Goal: Task Accomplishment & Management: Use online tool/utility

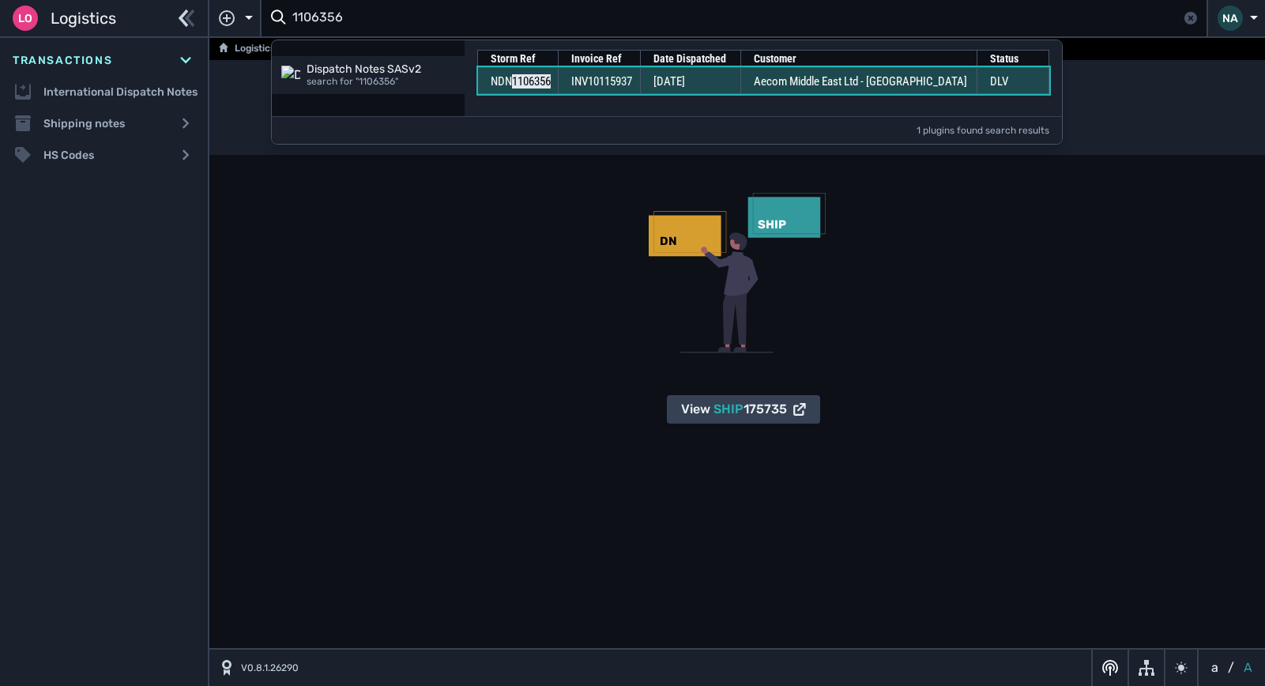
click at [705, 89] on td "[DATE]" at bounding box center [690, 80] width 100 height 27
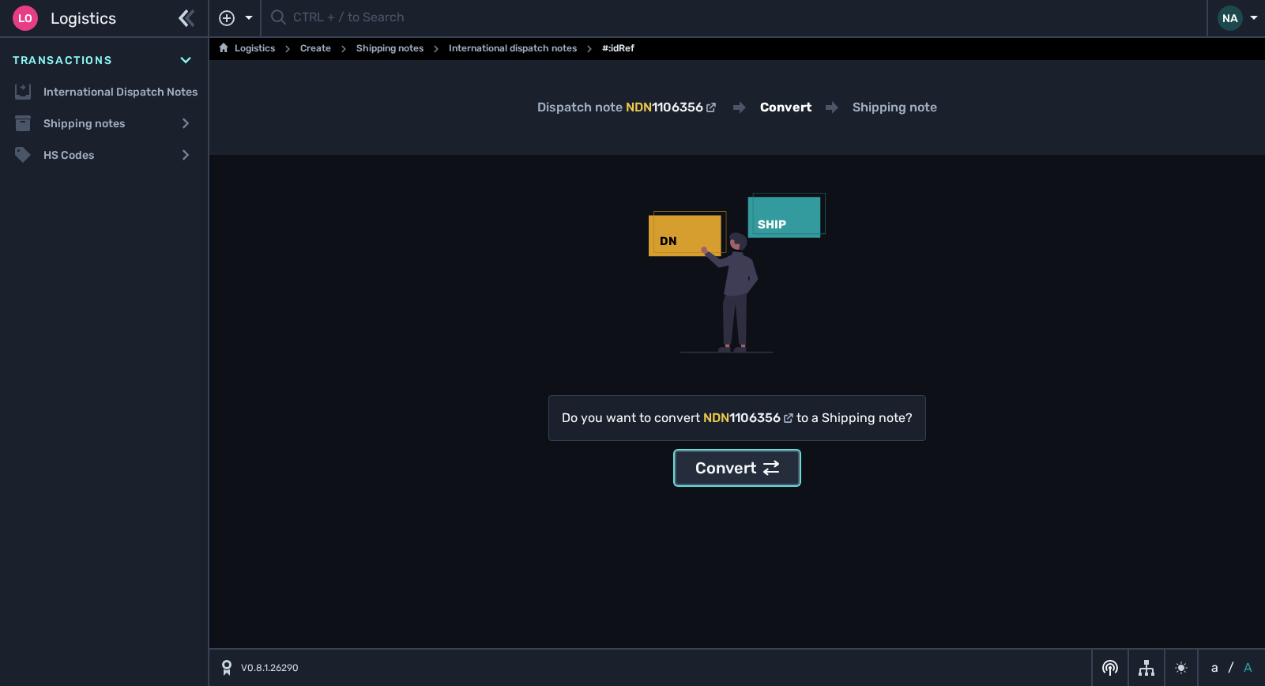
click at [743, 470] on div "Convert" at bounding box center [737, 468] width 84 height 24
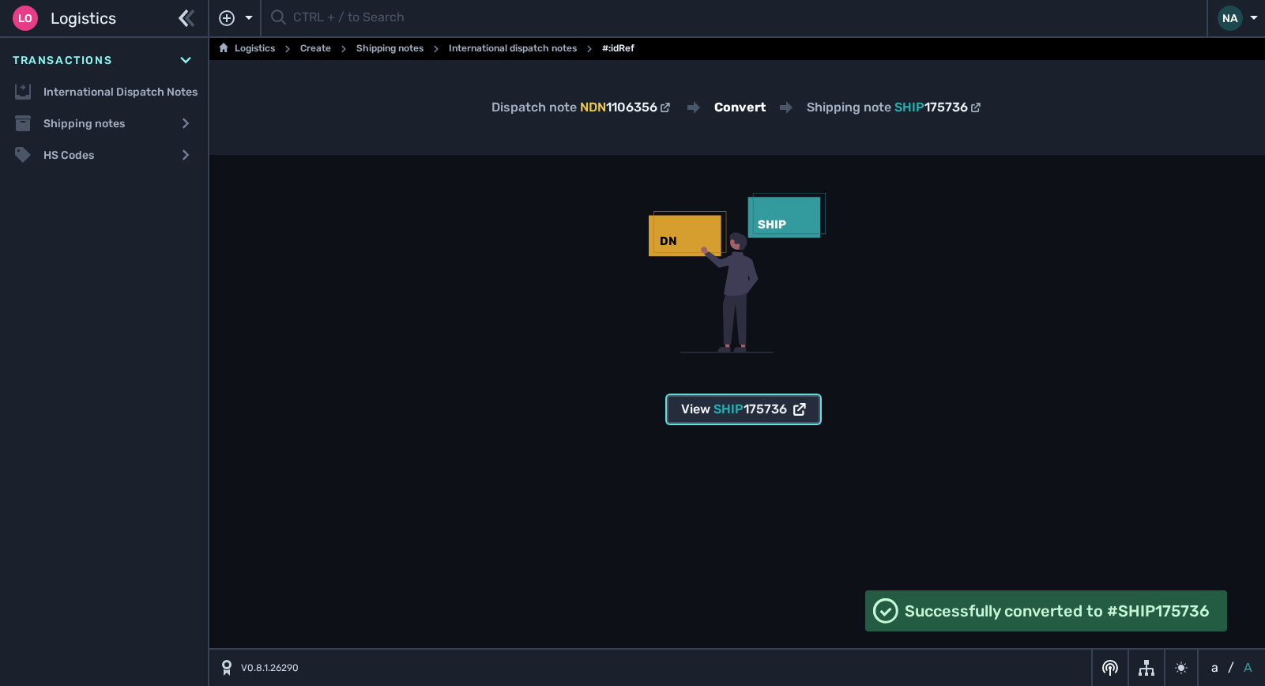
click at [725, 402] on span "SHIP" at bounding box center [728, 408] width 30 height 15
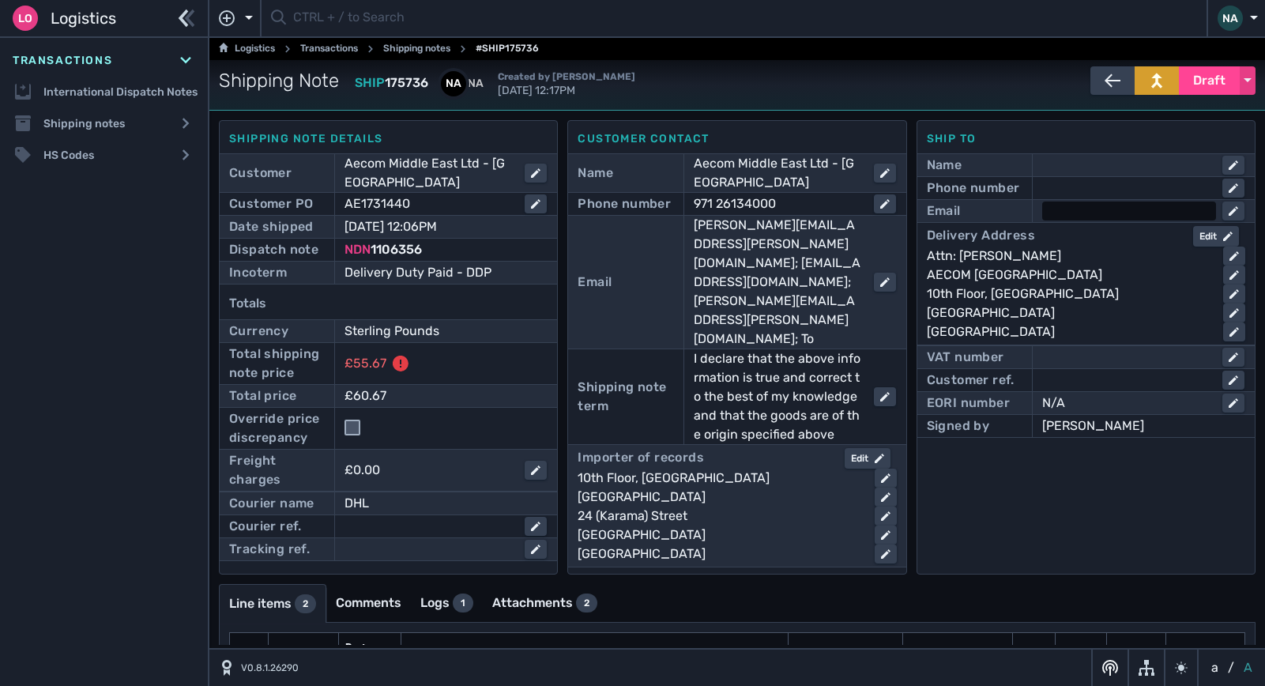
click at [1091, 208] on div at bounding box center [1129, 210] width 174 height 19
type input "mea_procurement@aecom.com"
click at [351, 429] on input "checkbox" at bounding box center [352, 427] width 16 height 16
checkbox input "true"
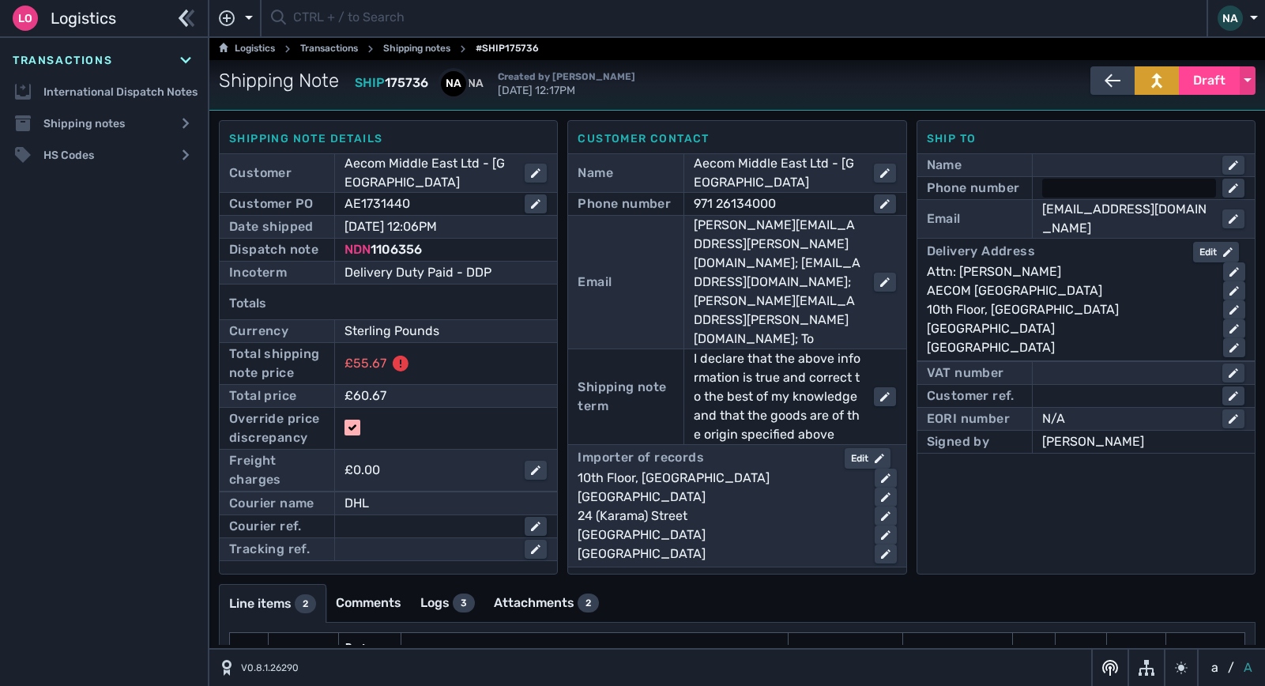
click at [1092, 187] on div at bounding box center [1129, 188] width 174 height 19
type input "+97126134000"
click at [1034, 493] on div "Ship to Name Phone number +97126134000 Email mea_procurement@aecom.com Delivery…" at bounding box center [1085, 347] width 339 height 454
click at [1193, 73] on span "Draft" at bounding box center [1209, 80] width 32 height 19
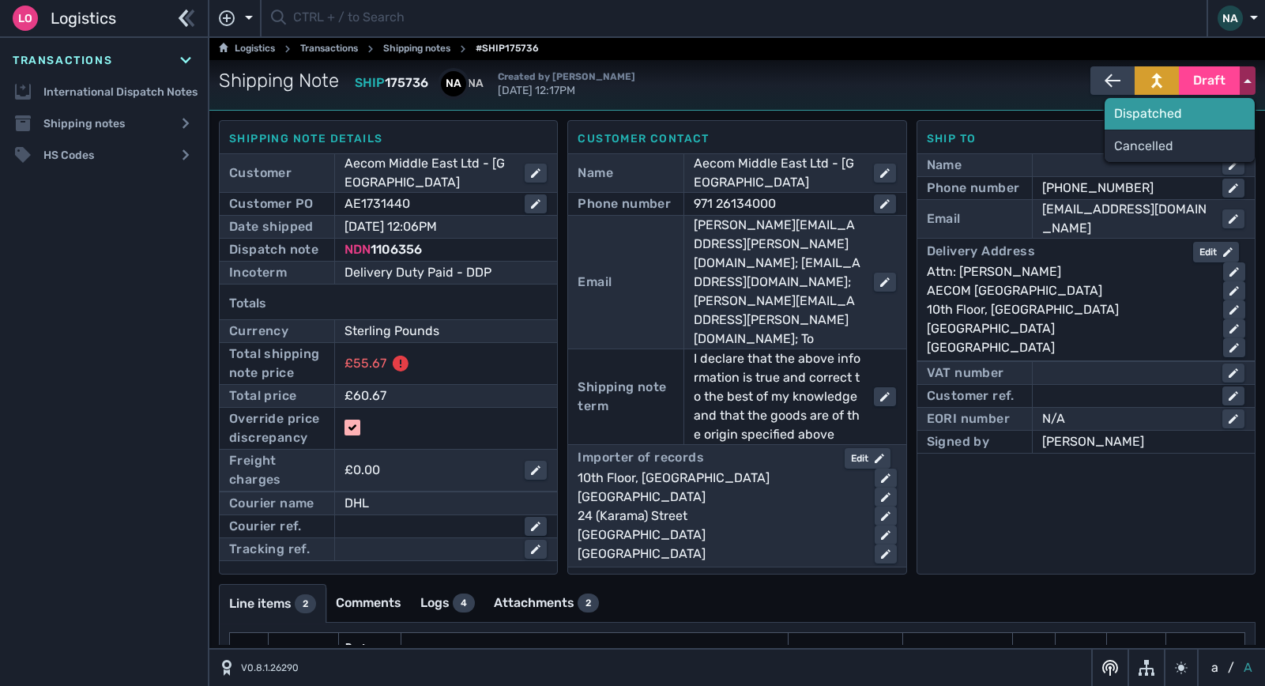
click at [1161, 106] on div "Dispatched" at bounding box center [1179, 114] width 150 height 32
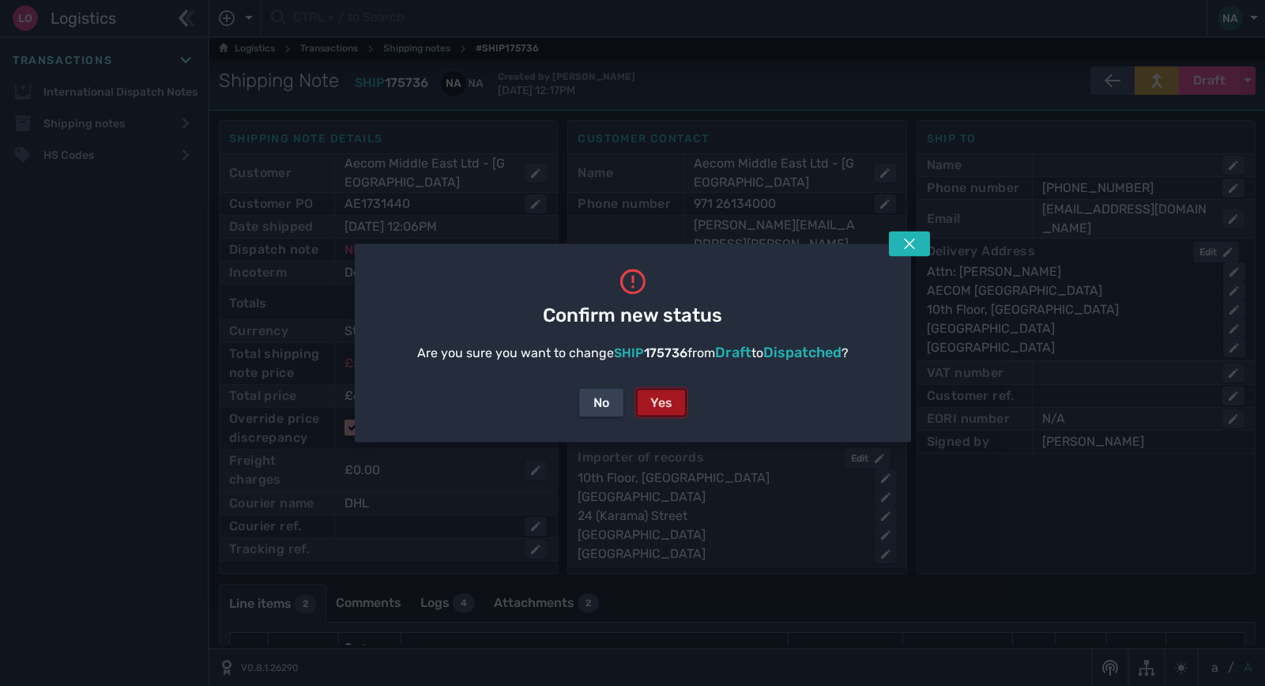
click at [654, 400] on div "Yes" at bounding box center [661, 402] width 22 height 19
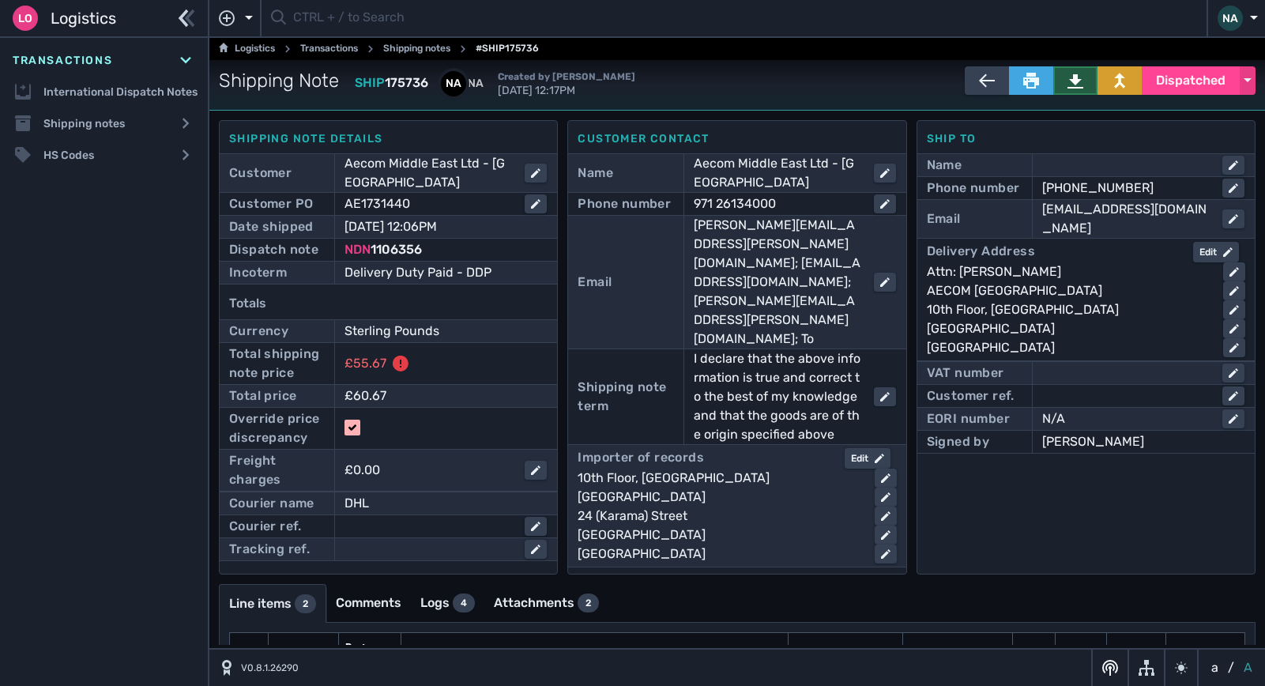
click at [1067, 88] on icon at bounding box center [1075, 81] width 16 height 14
